Goal: Task Accomplishment & Management: Use online tool/utility

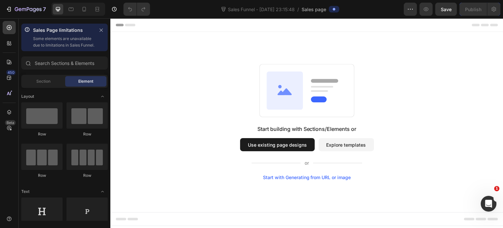
click at [267, 146] on button "Use existing page designs" at bounding box center [277, 144] width 75 height 13
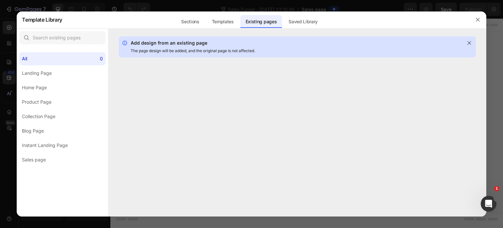
click at [267, 145] on div "Add design from an existing page The page design will be added, and the origina…" at bounding box center [297, 126] width 378 height 180
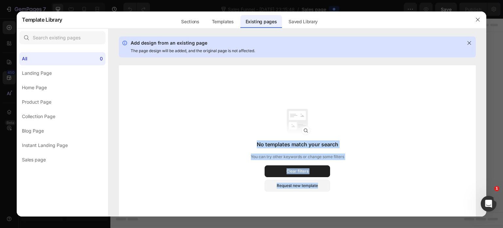
click at [372, 108] on div "No templates match your search You can try other keywords or change some filter…" at bounding box center [297, 150] width 357 height 170
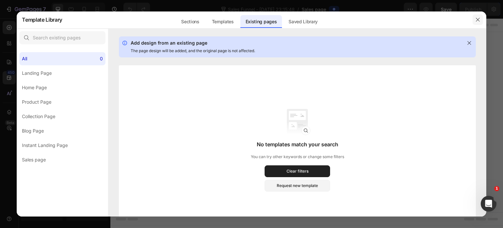
click at [479, 19] on icon "button" at bounding box center [478, 19] width 5 height 5
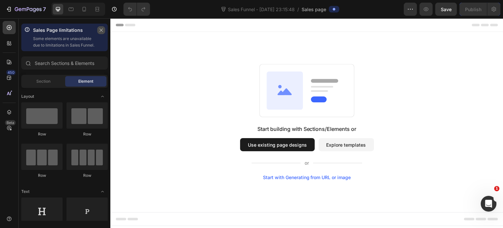
click at [101, 29] on icon "button" at bounding box center [101, 30] width 5 height 5
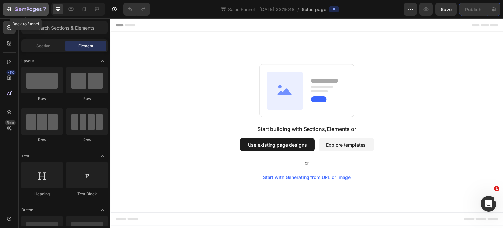
click at [9, 10] on icon "button" at bounding box center [9, 9] width 7 height 7
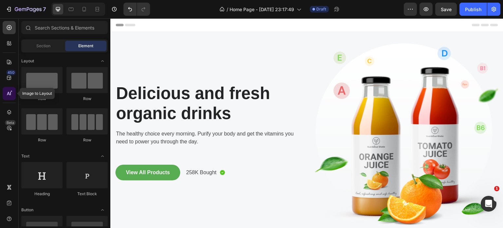
click at [10, 95] on icon at bounding box center [9, 93] width 7 height 7
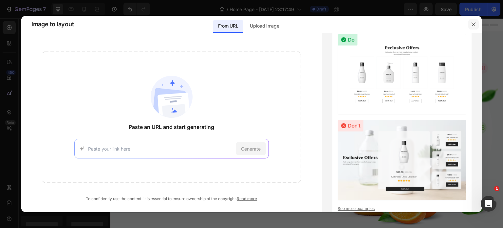
click at [477, 22] on button "button" at bounding box center [474, 24] width 10 height 10
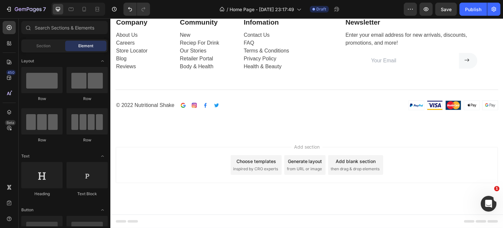
scroll to position [1797, 0]
click at [266, 164] on div "Choose templates" at bounding box center [257, 161] width 40 height 7
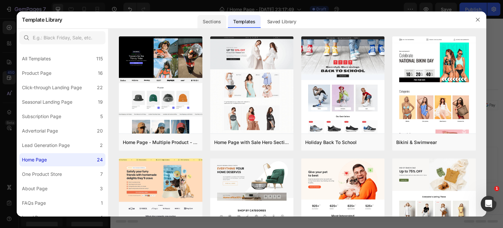
click at [210, 22] on div "Sections" at bounding box center [212, 21] width 29 height 13
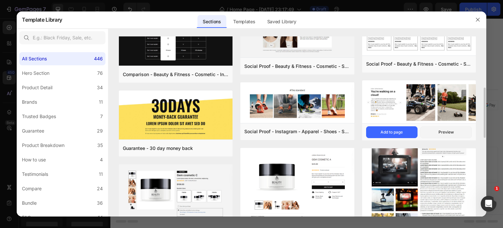
scroll to position [66, 0]
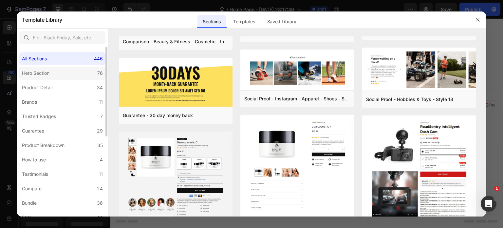
click at [37, 75] on div "Hero Section" at bounding box center [36, 73] width 28 height 8
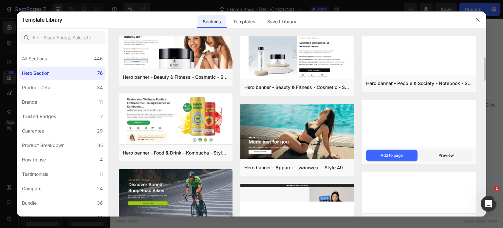
scroll to position [197, 0]
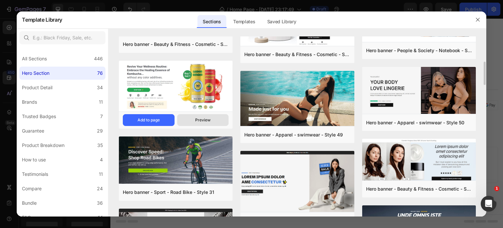
click at [198, 122] on div "Preview" at bounding box center [202, 120] width 15 height 6
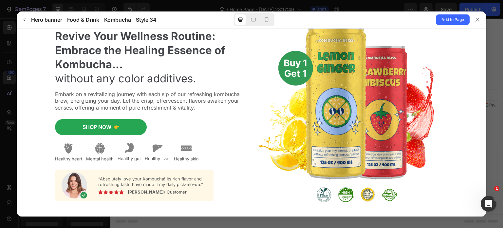
scroll to position [0, 0]
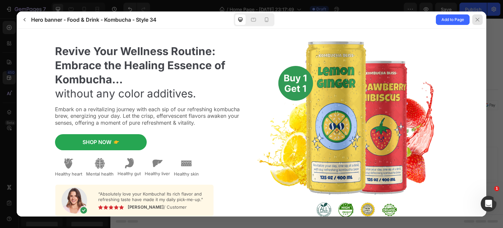
click at [477, 19] on icon at bounding box center [477, 19] width 5 height 5
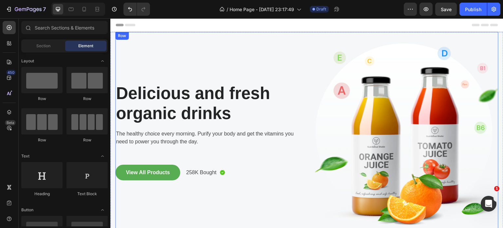
click at [292, 52] on div "Delicious and fresh organic drinks Heading The healthy choice every morning. Pu…" at bounding box center [207, 135] width 184 height 207
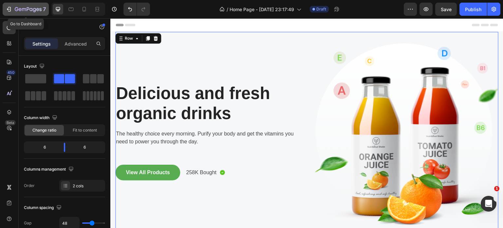
click at [10, 10] on icon "button" at bounding box center [9, 9] width 3 height 5
